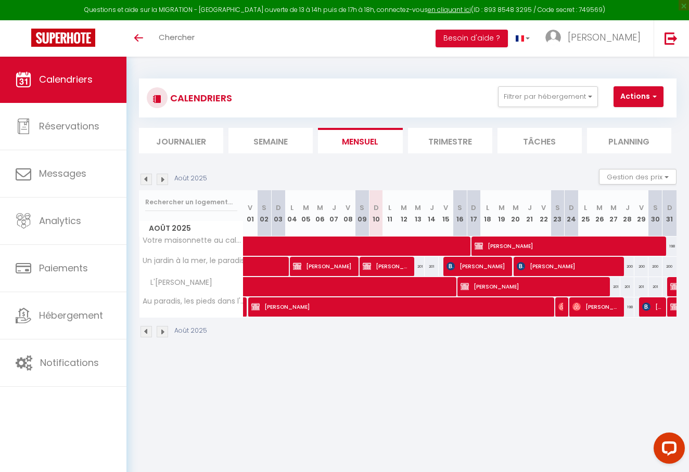
click at [161, 180] on img at bounding box center [162, 179] width 11 height 11
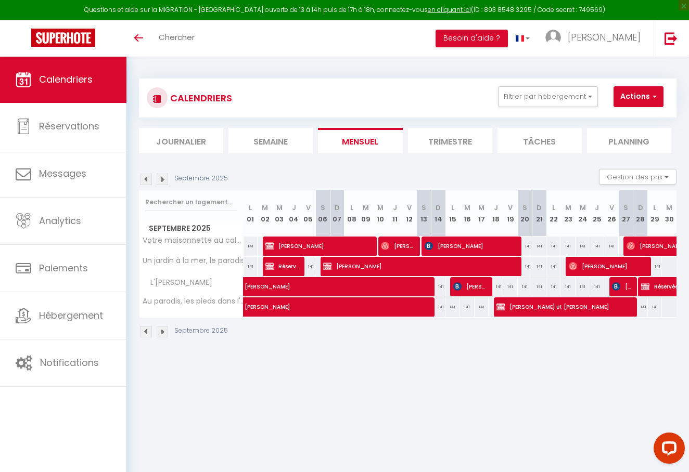
click at [161, 180] on img at bounding box center [162, 179] width 11 height 11
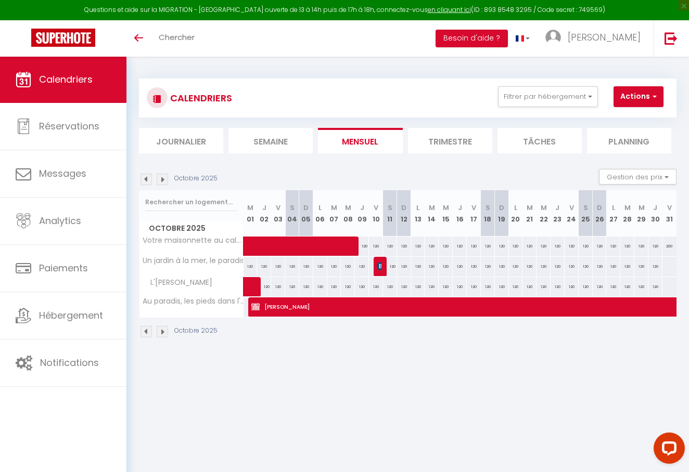
click at [161, 180] on img at bounding box center [162, 179] width 11 height 11
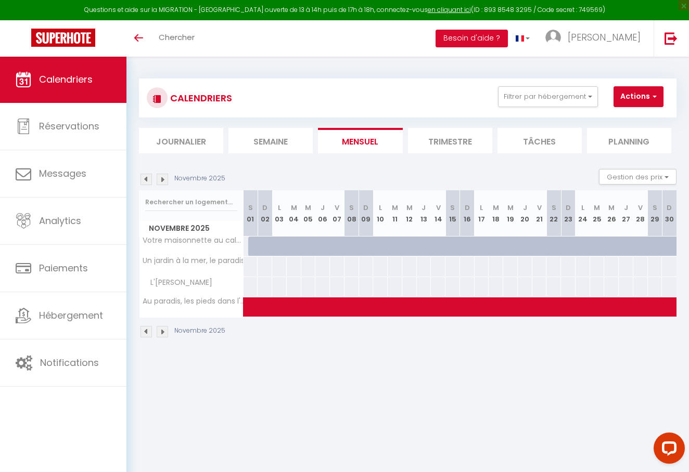
click at [161, 180] on img at bounding box center [162, 179] width 11 height 11
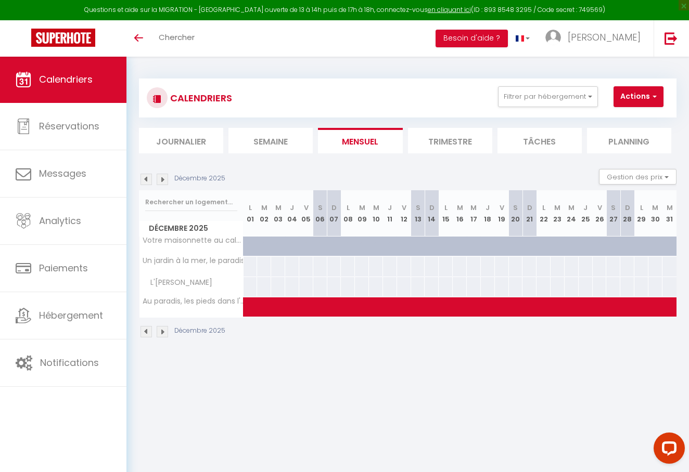
click at [161, 180] on img at bounding box center [162, 179] width 11 height 11
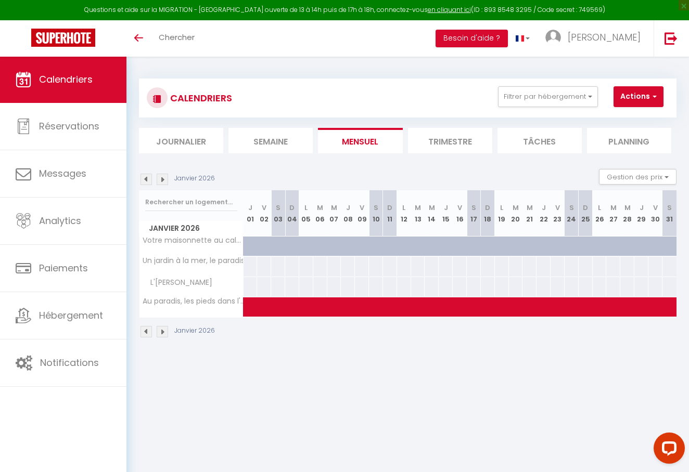
click at [161, 180] on img at bounding box center [162, 179] width 11 height 11
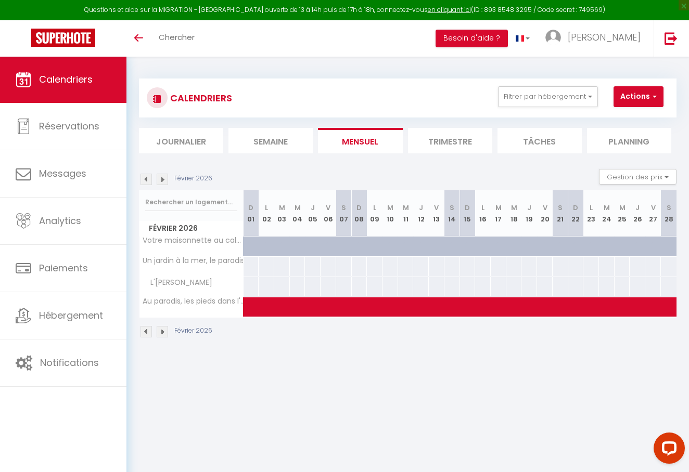
click at [161, 180] on img at bounding box center [162, 179] width 11 height 11
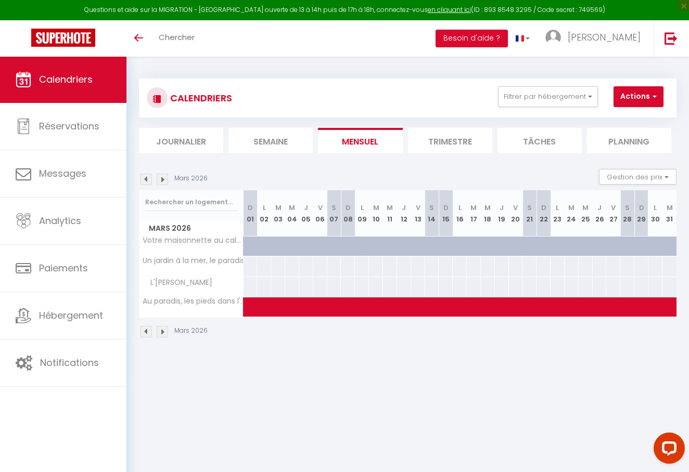
click at [161, 180] on img at bounding box center [162, 179] width 11 height 11
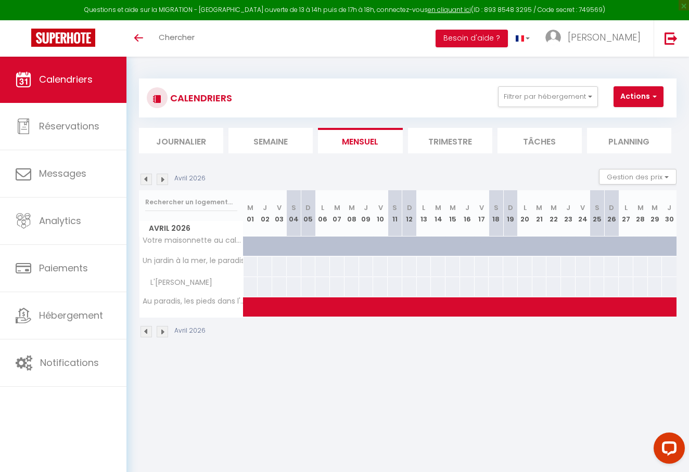
click at [161, 180] on img at bounding box center [162, 179] width 11 height 11
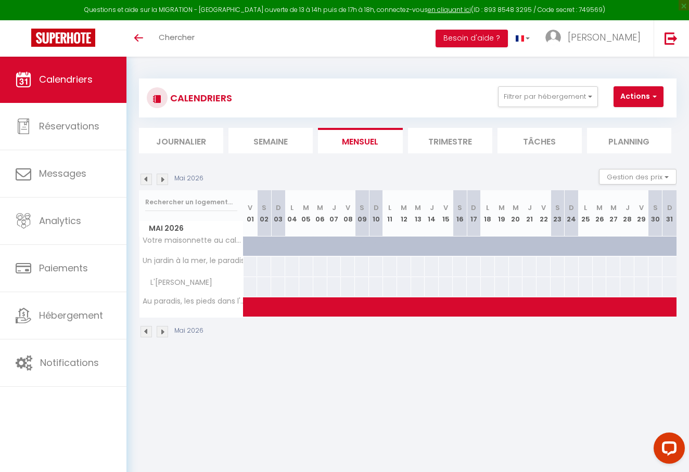
click at [161, 180] on img at bounding box center [162, 179] width 11 height 11
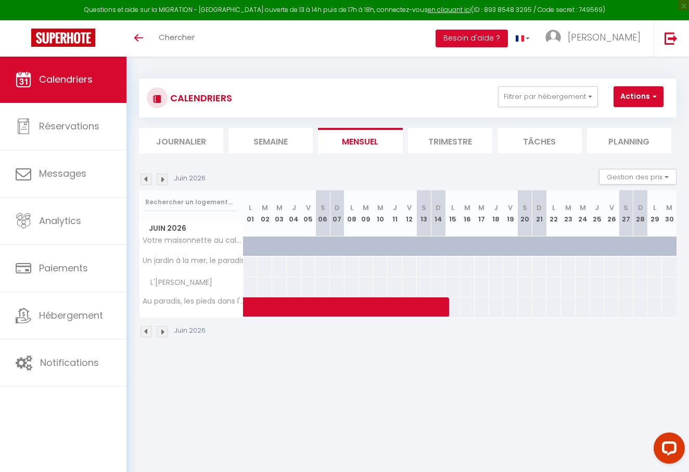
click at [161, 180] on img at bounding box center [162, 179] width 11 height 11
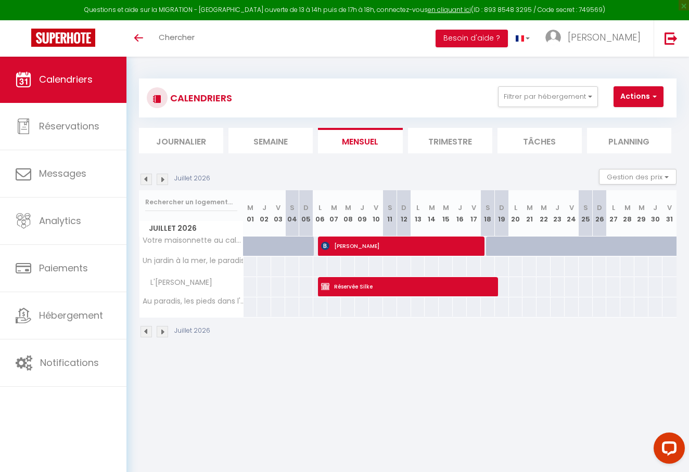
click at [347, 246] on span "Mahr Silke" at bounding box center [400, 246] width 159 height 20
select select "OK"
select select "0"
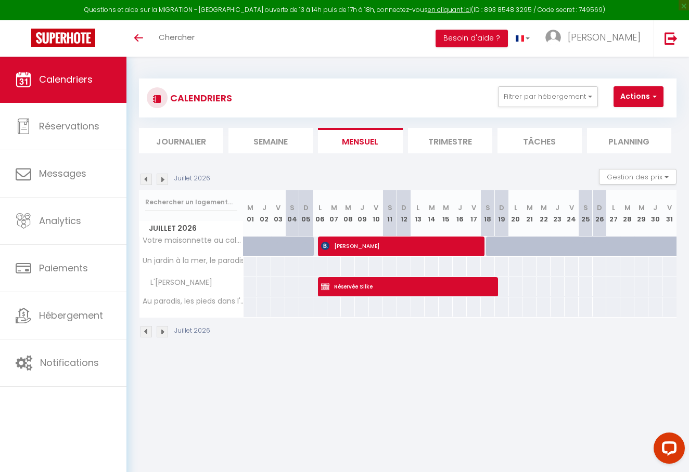
select select "1"
select select
